Goal: Task Accomplishment & Management: Complete application form

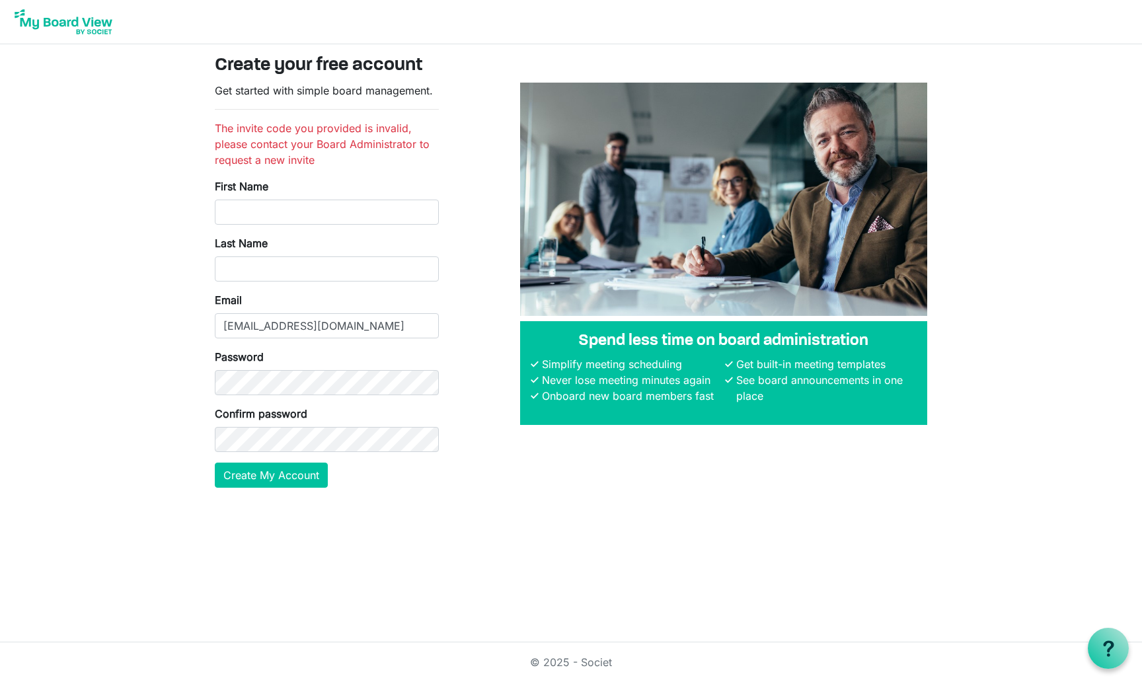
click at [459, 525] on html "Create your free account Get started with simple board management. The invite c…" at bounding box center [571, 341] width 1142 height 682
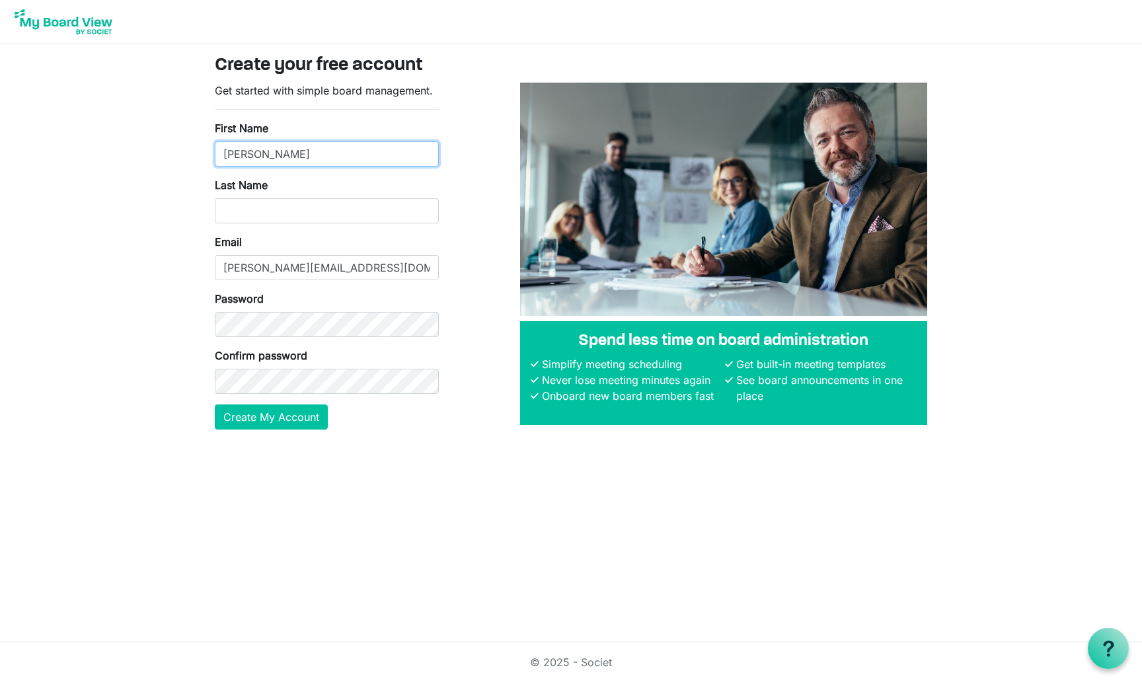
type input "Leon"
type input "Gatys"
click at [373, 501] on html "Create your free account Get started with simple board management. First Name L…" at bounding box center [571, 341] width 1142 height 682
click at [309, 423] on button "Create My Account" at bounding box center [271, 417] width 113 height 25
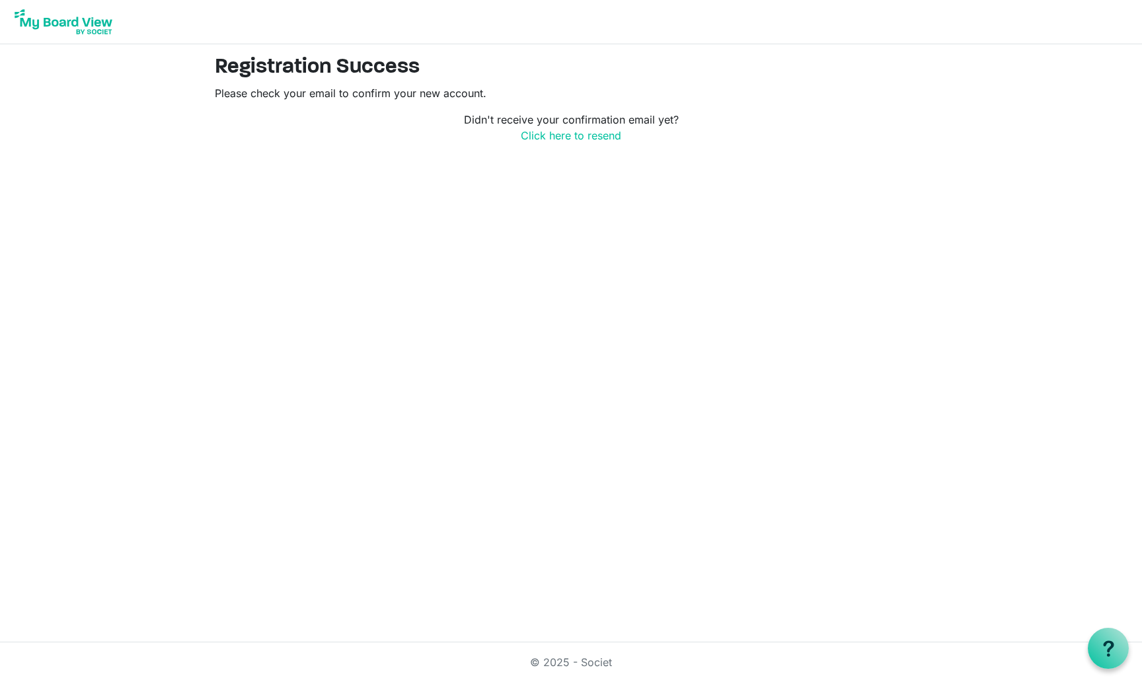
click at [553, 196] on html "Registration Success Please check your email to confirm your new account. Didn'…" at bounding box center [571, 341] width 1142 height 682
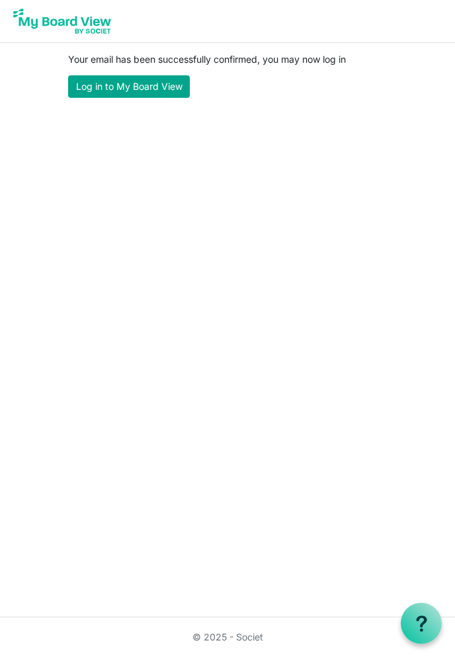
click at [176, 91] on link "Log in to My Board View" at bounding box center [129, 86] width 122 height 22
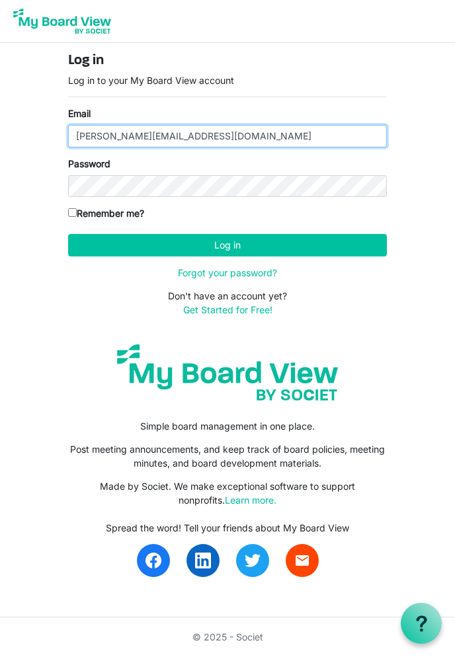
type input "leon.gatys@gmail.com"
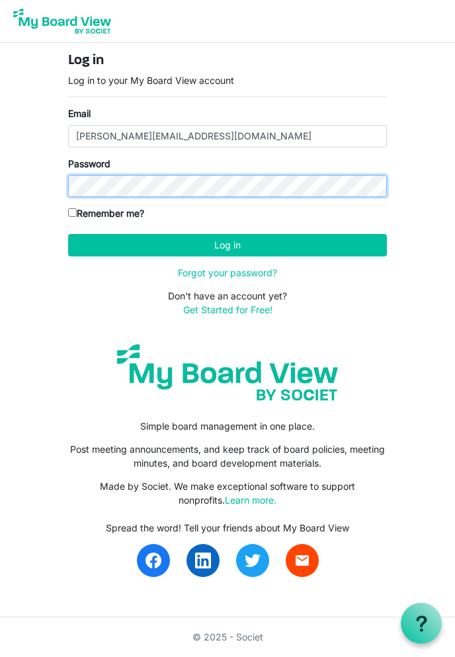
click at [227, 245] on button "Log in" at bounding box center [227, 245] width 319 height 22
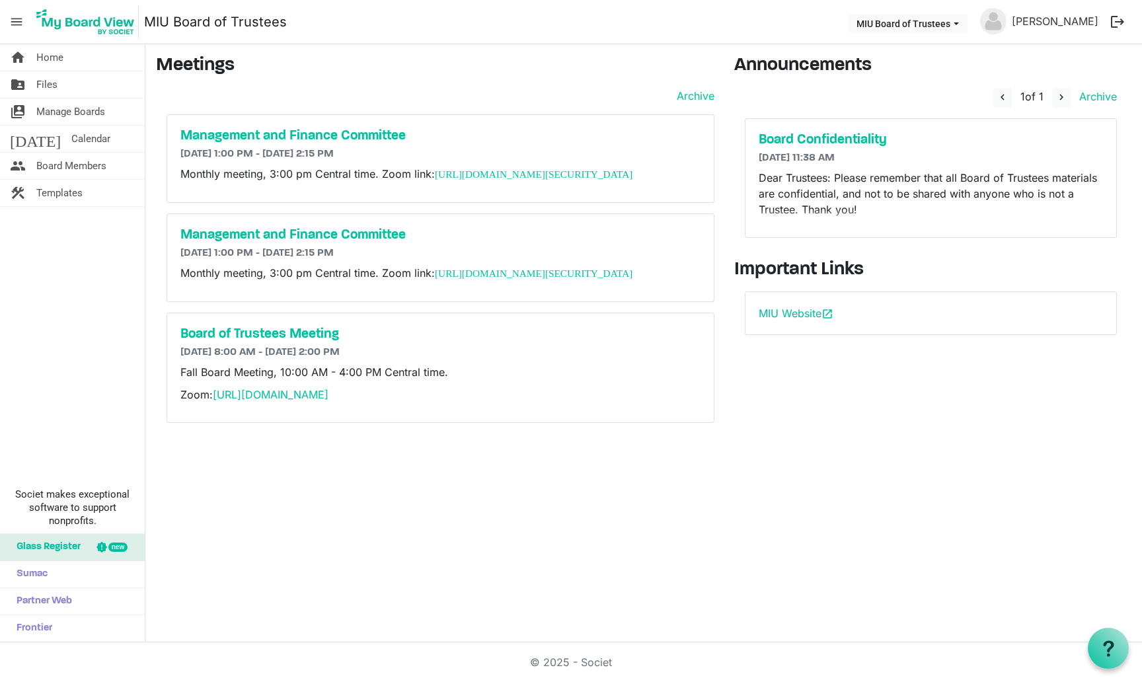
click at [455, 550] on div "home Home folder_shared Files switch_account Manage Boards [DATE] Calendar peop…" at bounding box center [571, 343] width 1142 height 598
